Goal: Task Accomplishment & Management: Use online tool/utility

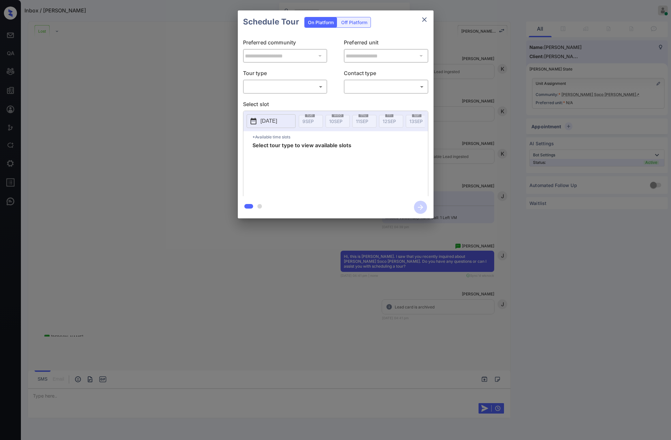
scroll to position [4225, 0]
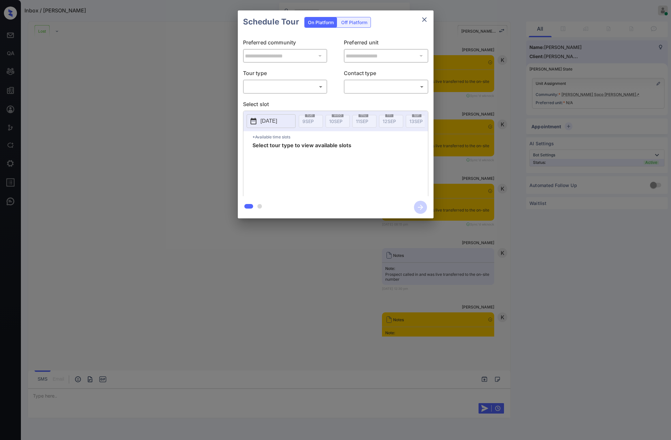
click at [298, 91] on body "Inbox / Ron Artest Riley Jameson Online Set yourself offline Set yourself on br…" at bounding box center [335, 220] width 671 height 440
click at [426, 22] on div at bounding box center [335, 220] width 671 height 440
click at [423, 16] on icon "close" at bounding box center [424, 20] width 8 height 8
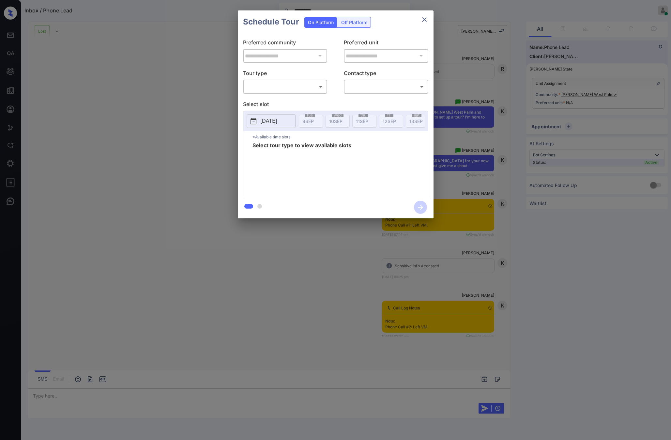
scroll to position [376, 0]
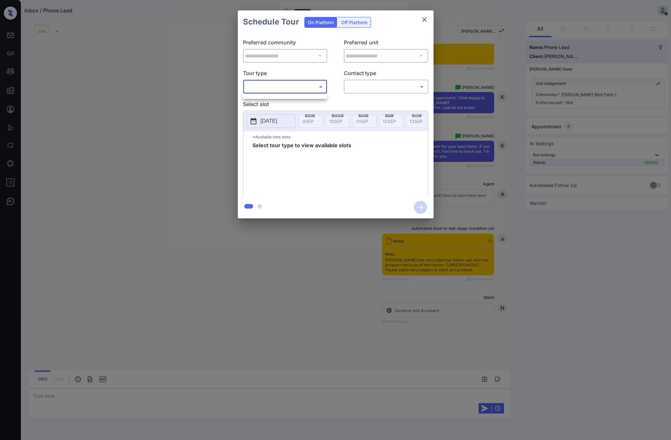
click at [277, 85] on body "**********" at bounding box center [335, 220] width 671 height 440
click at [423, 18] on div at bounding box center [335, 220] width 671 height 440
click at [426, 18] on icon "close" at bounding box center [424, 20] width 8 height 8
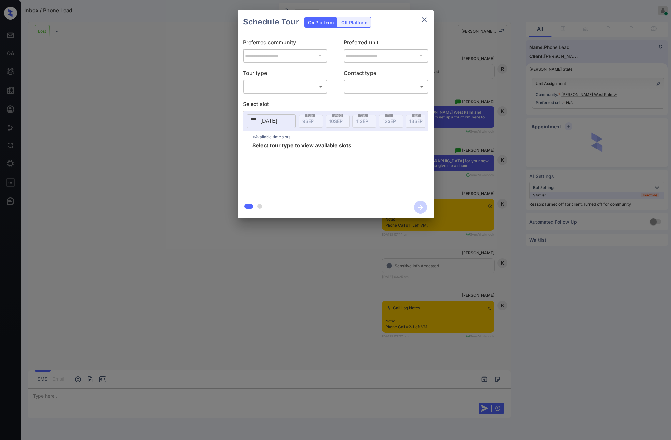
scroll to position [376, 0]
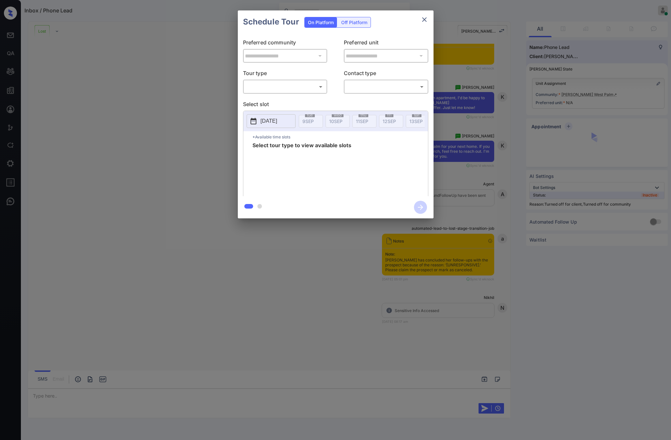
click at [266, 81] on div "​ ​" at bounding box center [285, 87] width 84 height 14
click at [272, 86] on body "Inbox / Phone Lead Riley Jameson Online Set yourself offline Set yourself on br…" at bounding box center [335, 220] width 671 height 440
click at [276, 125] on li "Self-Guided" at bounding box center [285, 125] width 81 height 12
type input "**********"
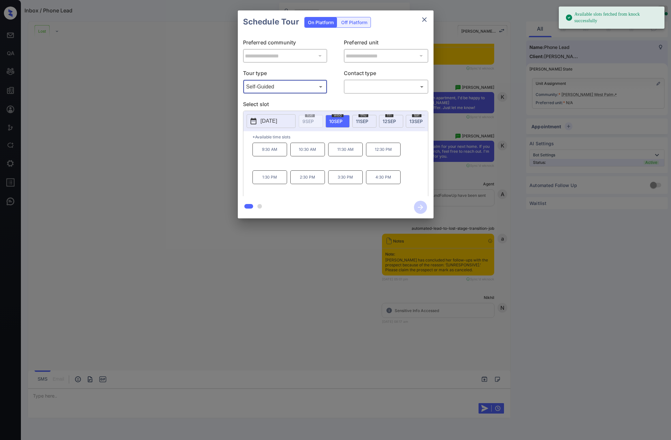
click at [412, 119] on span "13 SEP" at bounding box center [415, 121] width 13 height 6
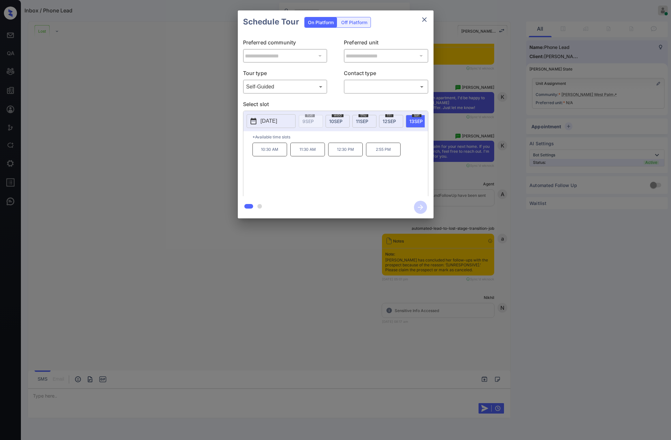
click at [393, 153] on p "2:55 PM" at bounding box center [383, 150] width 35 height 14
click at [361, 151] on p "12:30 PM" at bounding box center [345, 150] width 35 height 14
click at [394, 86] on body "Inbox / Phone Lead [PERSON_NAME] Online Set yourself offline Set yourself on br…" at bounding box center [335, 220] width 671 height 440
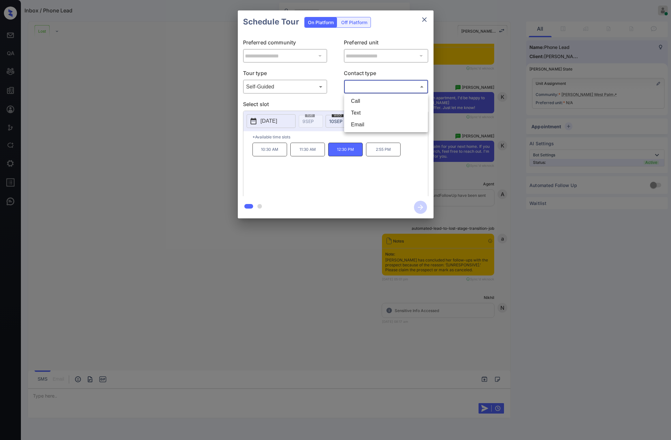
click at [383, 113] on li "Text" at bounding box center [386, 113] width 81 height 12
type input "****"
click at [277, 119] on p "2025-09-13" at bounding box center [269, 121] width 17 height 8
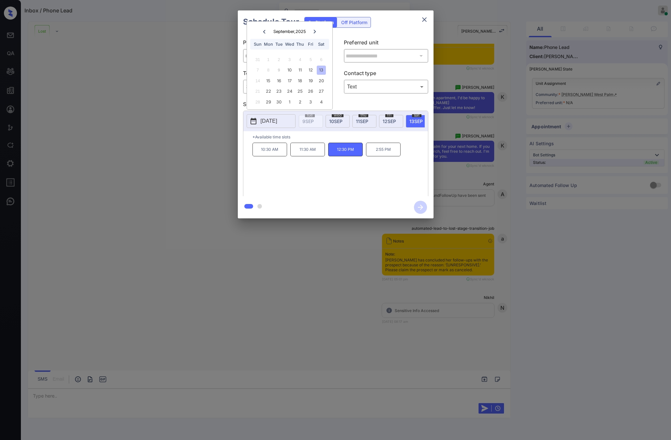
click at [314, 103] on div "3" at bounding box center [310, 102] width 9 height 9
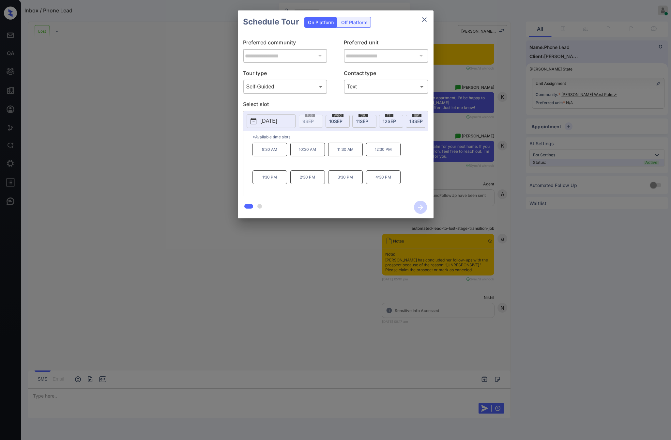
click at [354, 150] on p "11:30 AM" at bounding box center [345, 150] width 35 height 14
click at [422, 19] on icon "close" at bounding box center [424, 20] width 8 height 8
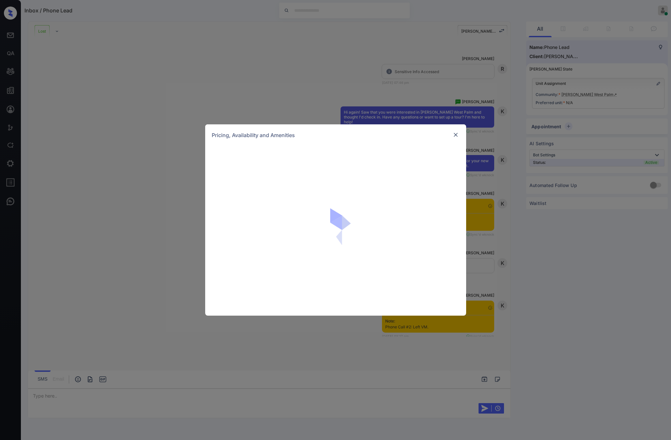
scroll to position [376, 0]
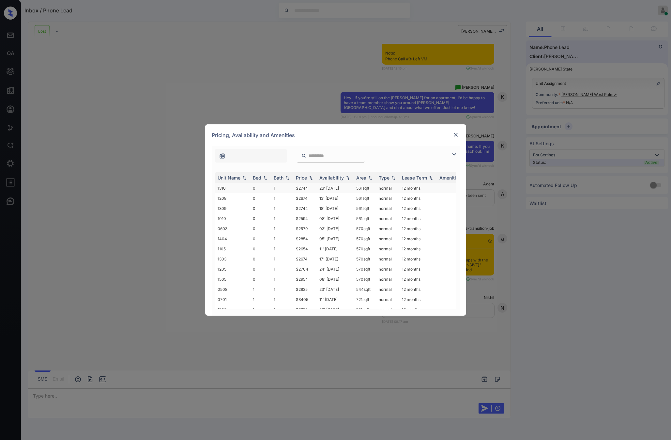
click at [259, 188] on td "0" at bounding box center [260, 188] width 21 height 10
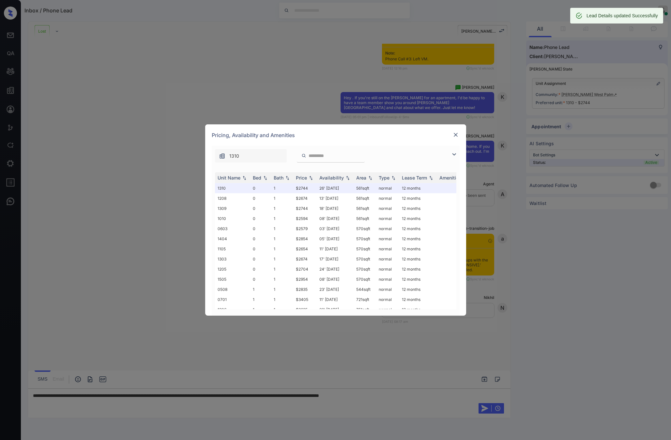
scroll to position [389, 0]
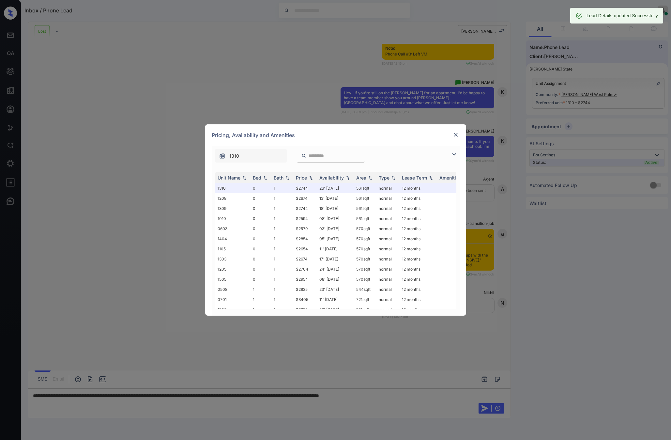
click at [455, 136] on img at bounding box center [455, 134] width 7 height 7
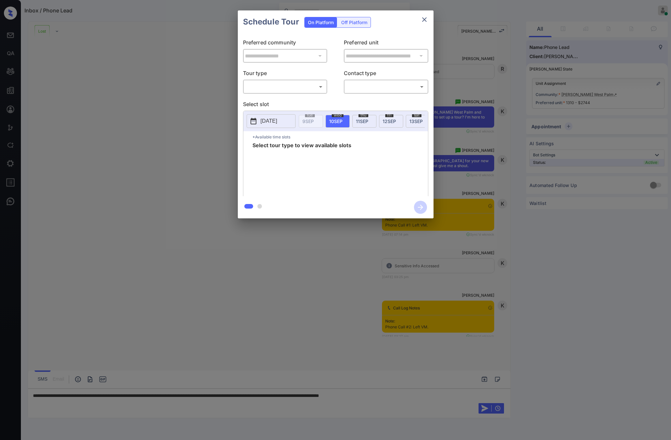
scroll to position [418, 0]
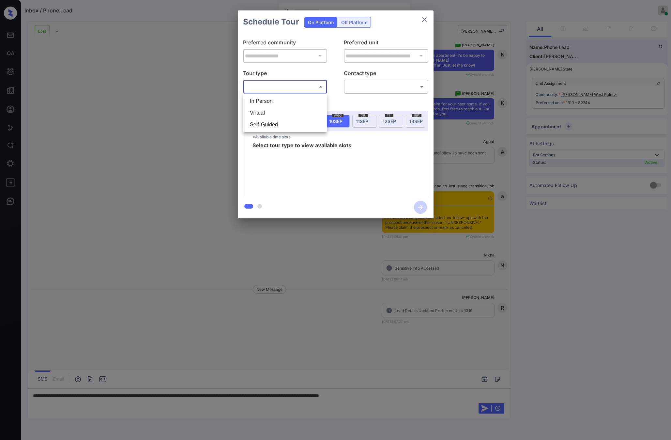
click at [278, 83] on body "Inbox / Phone Lead [PERSON_NAME] Online Set yourself offline Set yourself on br…" at bounding box center [335, 220] width 671 height 440
click at [275, 121] on li "Self-Guided" at bounding box center [285, 125] width 81 height 12
type input "**********"
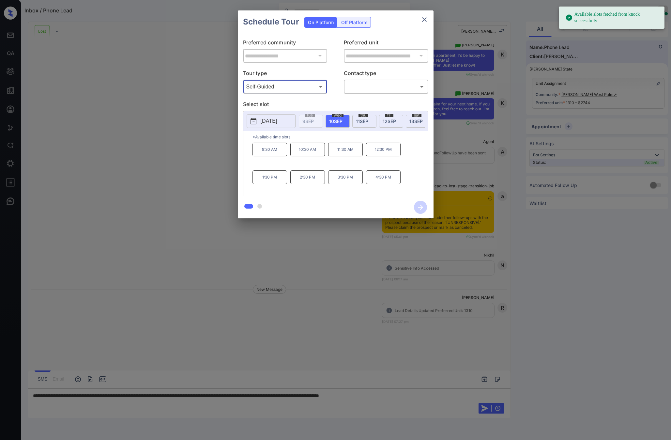
click at [388, 89] on body "Available slots fetched from knock successfully Inbox / Phone Lead [PERSON_NAME…" at bounding box center [335, 220] width 671 height 440
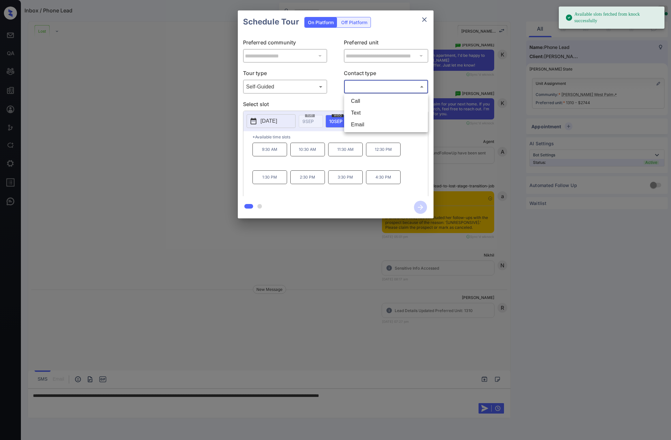
click at [369, 111] on li "Text" at bounding box center [386, 113] width 81 height 12
type input "****"
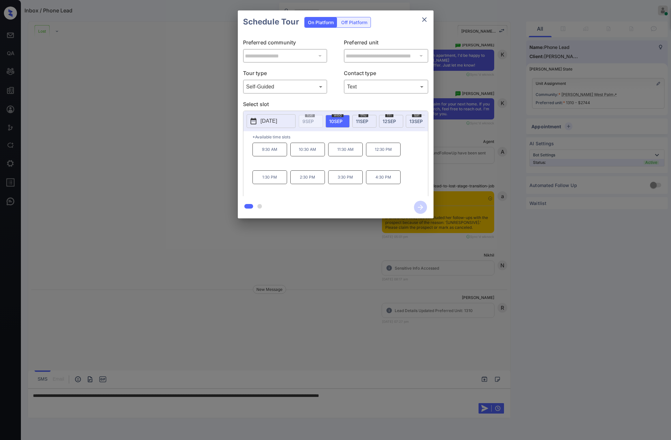
click at [277, 124] on p "[DATE]" at bounding box center [269, 121] width 17 height 8
click at [298, 103] on div "2" at bounding box center [299, 102] width 9 height 9
click at [344, 154] on p "11:30 AM" at bounding box center [345, 150] width 35 height 14
click at [423, 207] on icon "button" at bounding box center [420, 207] width 13 height 13
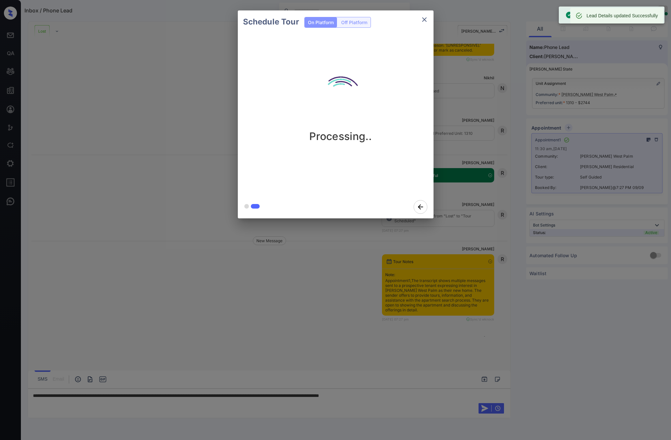
scroll to position [630, 0]
